Goal: Find contact information: Find contact information

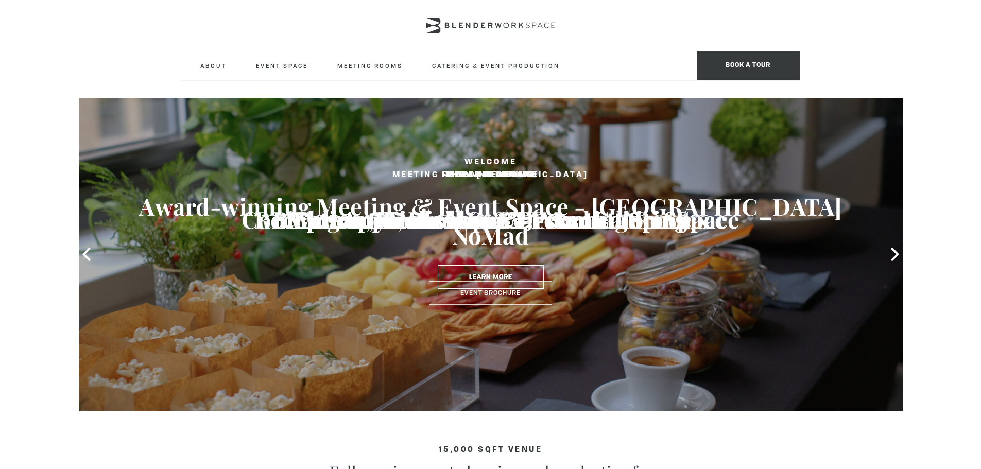
type input "14120590-[GEOGRAPHIC_DATA]"
type input "hs_email"
type input "email"
